Goal: Task Accomplishment & Management: Use online tool/utility

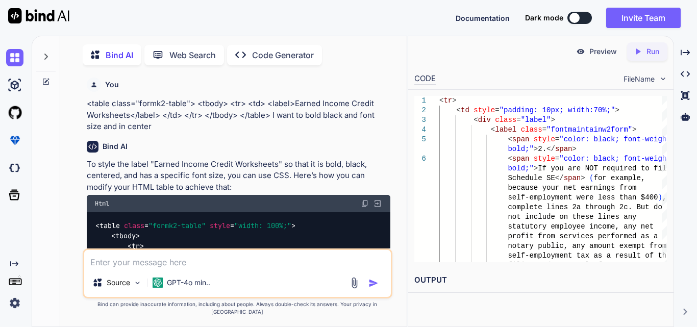
scroll to position [12078, 0]
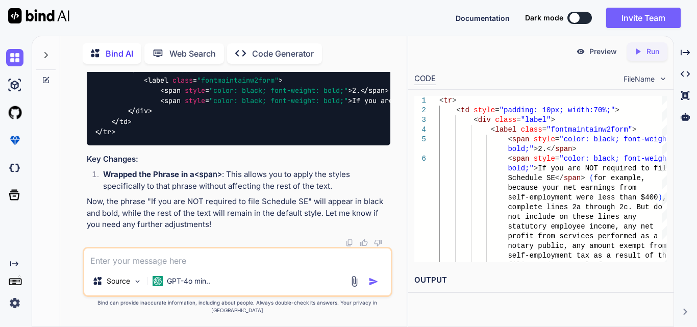
type textarea "x"
type textarea "<tr> <td> <label style="font-weight: bold; color: black;">Adjustment to Earned …"
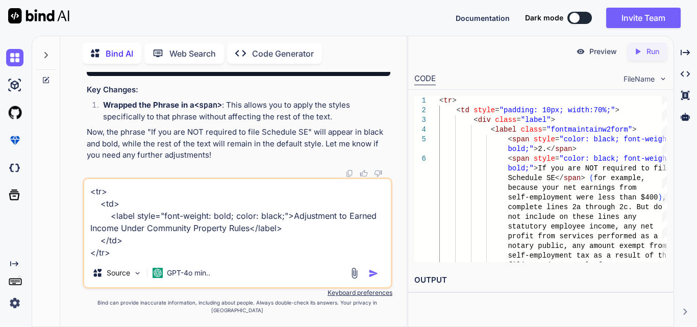
type textarea "x"
type textarea "<tr> <td> <label style="font-weight: bold; color: black;">Adjustment to Earned …"
type textarea "x"
type textarea "<tr> <td> <label style="font-weight: bold; color: black;">Adjustment to Earned …"
type textarea "x"
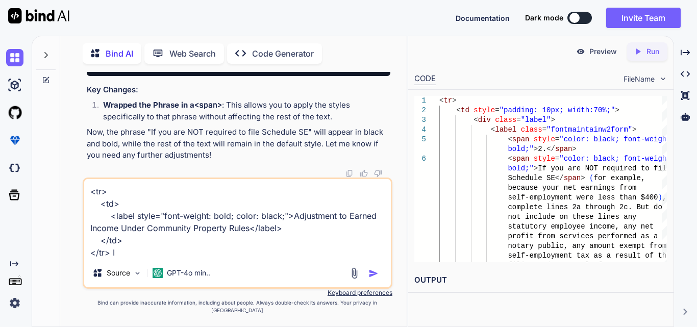
type textarea "<tr> <td> <label style="font-weight: bold; color: black;">Adjustment to Earned …"
type textarea "x"
type textarea "<tr> <td> <label style="font-weight: bold; color: black;">Adjustment to Earned …"
type textarea "x"
type textarea "<tr> <td> <label style="font-weight: bold; color: black;">Adjustment to Earned …"
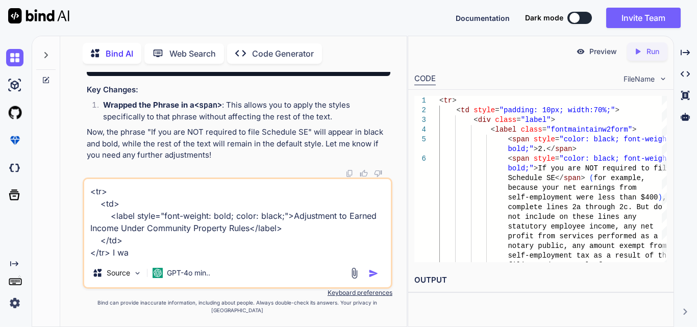
type textarea "x"
type textarea "<tr> <td> <label style="font-weight: bold; color: black;">Adjustment to Earned …"
type textarea "x"
type textarea "<tr> <td> <label style="font-weight: bold; color: black;">Adjustment to Earned …"
type textarea "x"
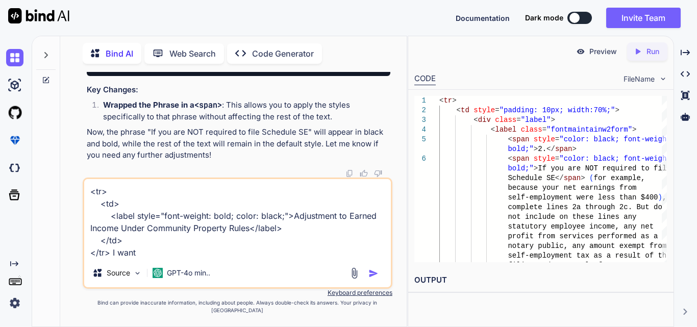
type textarea "<tr> <td> <label style="font-weight: bold; color: black;">Adjustment to Earned …"
type textarea "x"
type textarea "<tr> <td> <label style="font-weight: bold; color: black;">Adjustment to Earned …"
type textarea "x"
type textarea "<tr> <td> <label style="font-weight: bold; color: black;">Adjustment to Earned …"
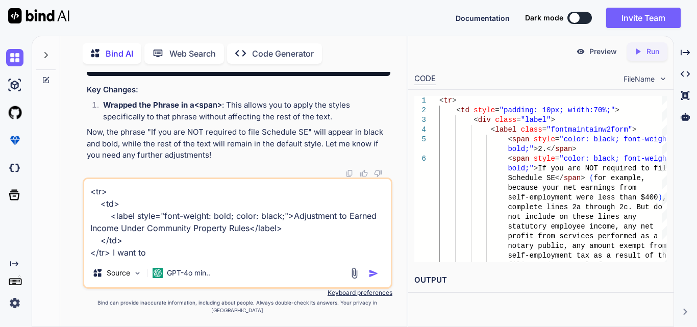
type textarea "x"
type textarea "<tr> <td> <label style="font-weight: bold; color: black;">Adjustment to Earned …"
type textarea "x"
type textarea "<tr> <td> <label style="font-weight: bold; color: black;">Adjustment to Earned …"
type textarea "x"
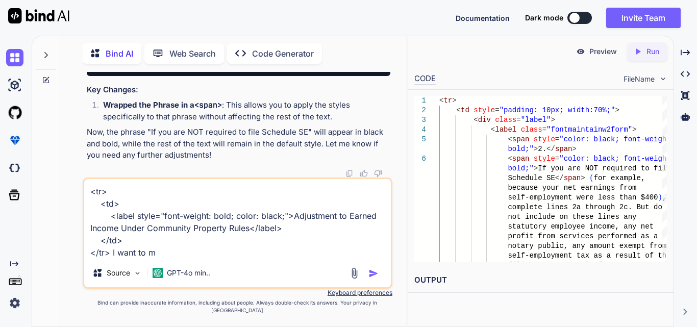
type textarea "<tr> <td> <label style="font-weight: bold; color: black;">Adjustment to Earned …"
type textarea "x"
type textarea "<tr> <td> <label style="font-weight: bold; color: black;">Adjustment to Earned …"
type textarea "x"
type textarea "<tr> <td> <label style="font-weight: bold; color: black;">Adjustment to Earned …"
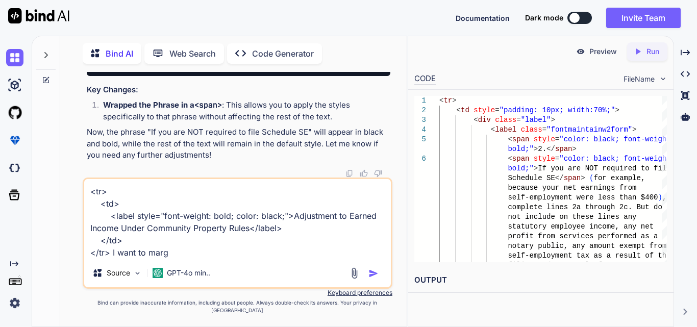
type textarea "x"
type textarea "<tr> <td> <label style="font-weight: bold; color: black;">Adjustment to Earned …"
type textarea "x"
type textarea "<tr> <td> <label style="font-weight: bold; color: black;">Adjustment to Earned …"
type textarea "x"
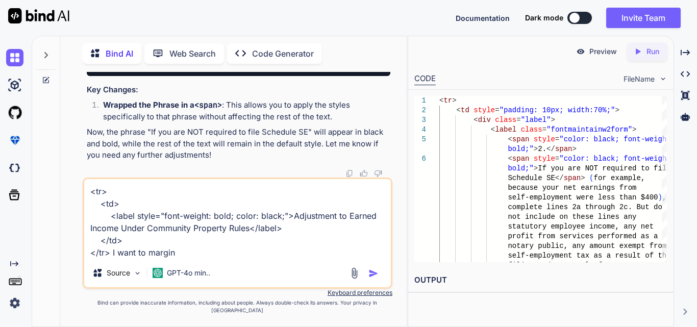
type textarea "<tr> <td> <label style="font-weight: bold; color: black;">Adjustment to Earned …"
type textarea "x"
type textarea "<tr> <td> <label style="font-weight: bold; color: black;">Adjustment to Earned …"
type textarea "x"
type textarea "<tr> <td> <label style="font-weight: bold; color: black;">Adjustment to Earned …"
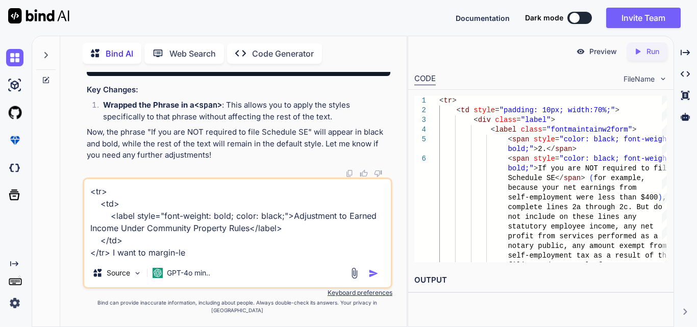
type textarea "x"
type textarea "<tr> <td> <label style="font-weight: bold; color: black;">Adjustment to Earned …"
type textarea "x"
type textarea "<tr> <td> <label style="font-weight: bold; color: black;">Adjustment to Earned …"
type textarea "x"
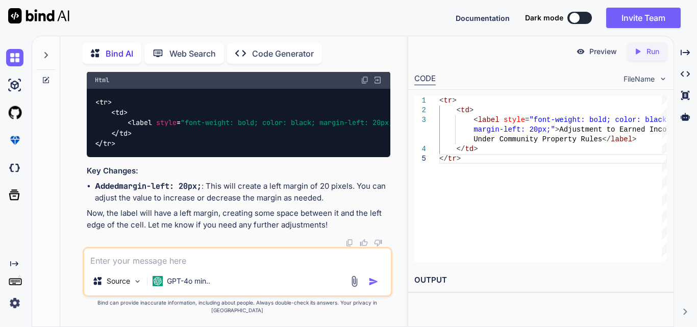
scroll to position [12409, 0]
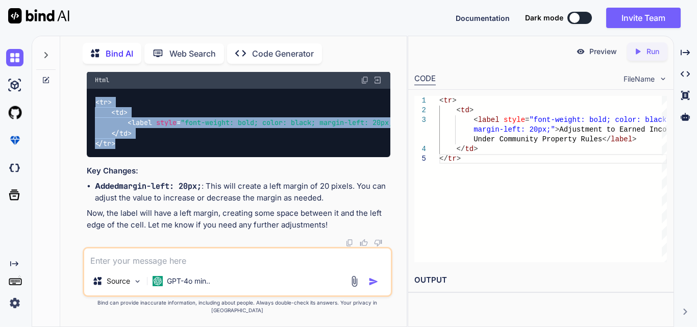
drag, startPoint x: 123, startPoint y: 144, endPoint x: 88, endPoint y: 99, distance: 56.7
click at [88, 99] on div "< tr > < td > < label style = "font-weight: bold; color: black; margin-left: 20…" at bounding box center [239, 123] width 304 height 68
copy code "< tr > < td > < label style = "font-weight: bold; color: black; margin-left: 20…"
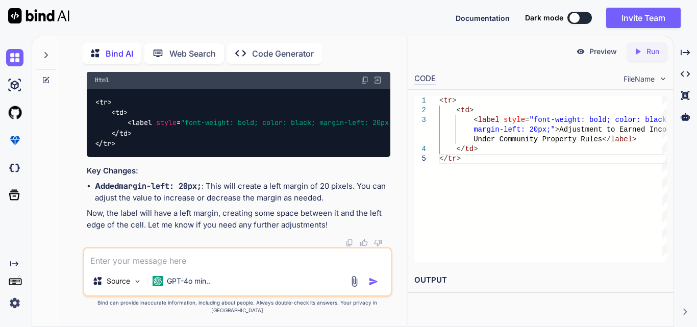
click at [163, 265] on textarea at bounding box center [237, 257] width 307 height 18
paste textarea "• Working on to some issue in the design and solve the problem"
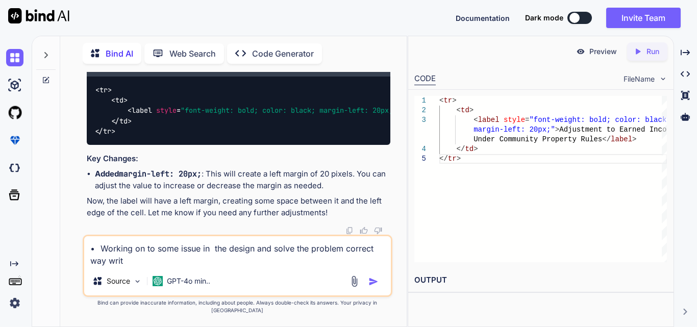
type textarea "• Working on to some issue in the design and solve the problem correct way write"
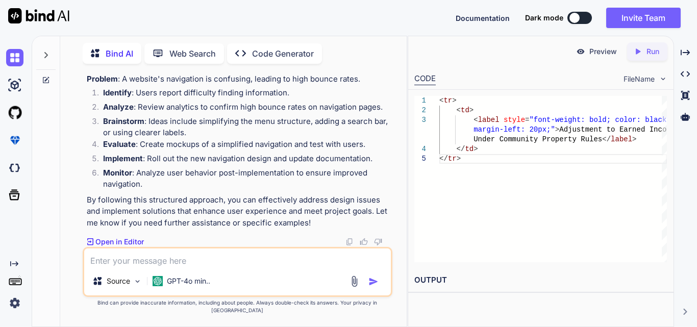
scroll to position [12772, 0]
